Goal: Navigation & Orientation: Find specific page/section

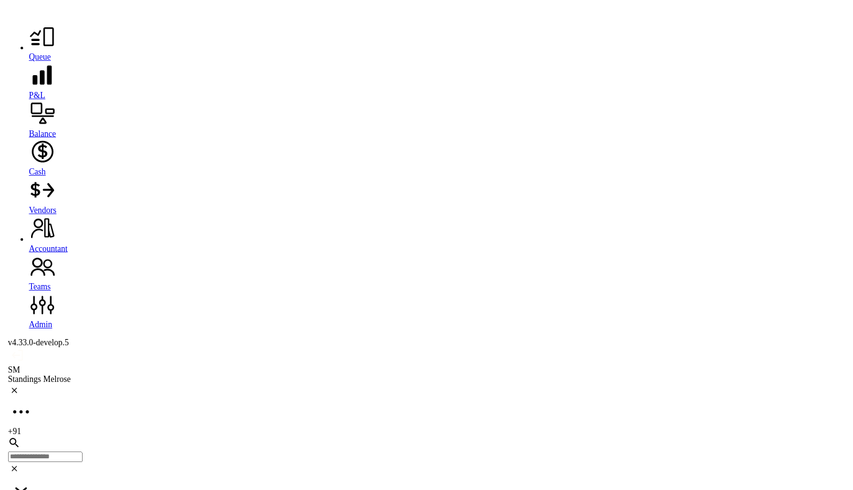
scroll to position [978, 0]
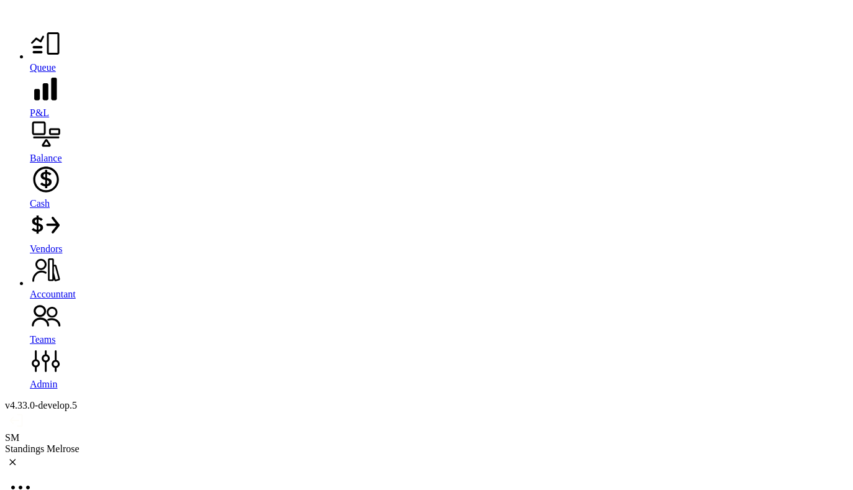
click at [31, 73] on span "Queue" at bounding box center [43, 67] width 26 height 11
